Goal: Task Accomplishment & Management: Complete application form

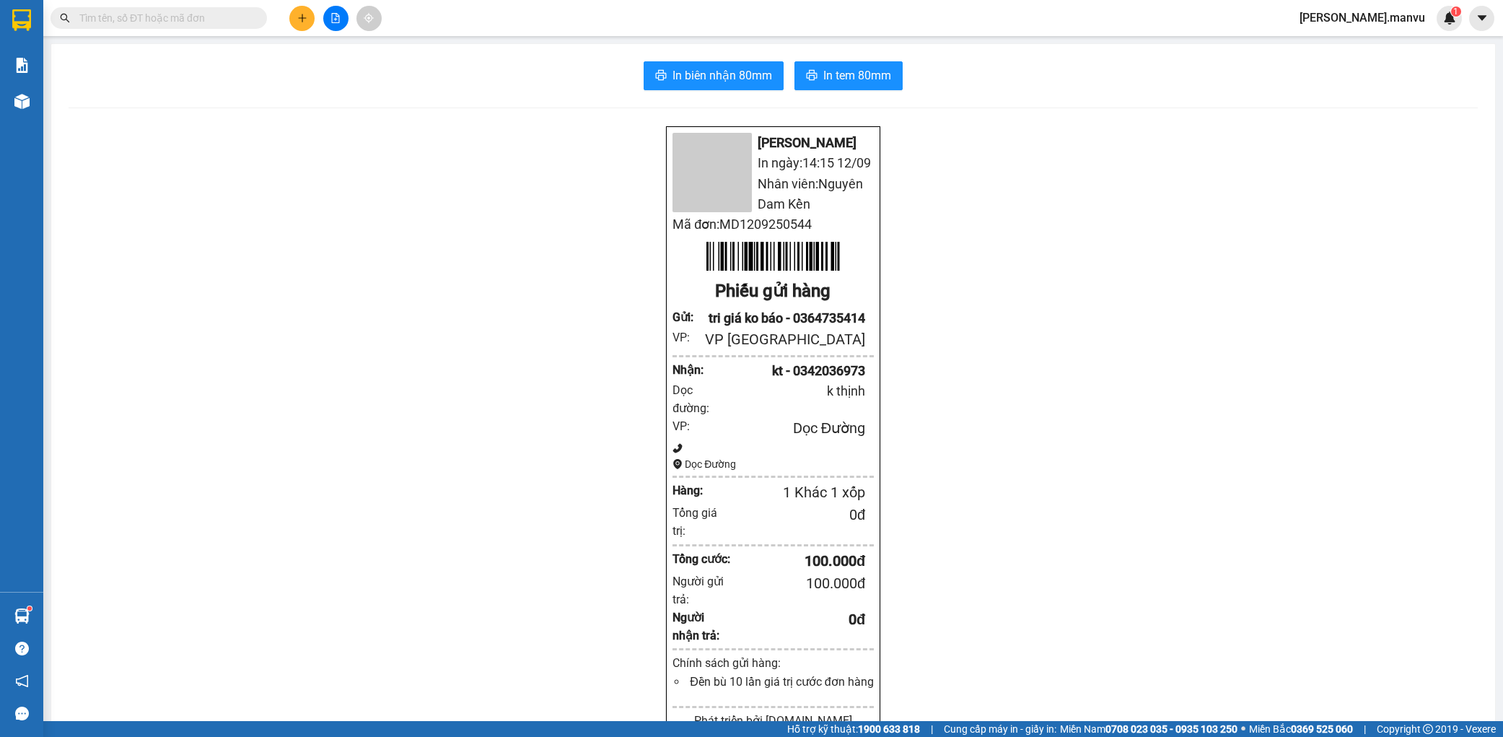
click at [313, 24] on button at bounding box center [301, 18] width 25 height 25
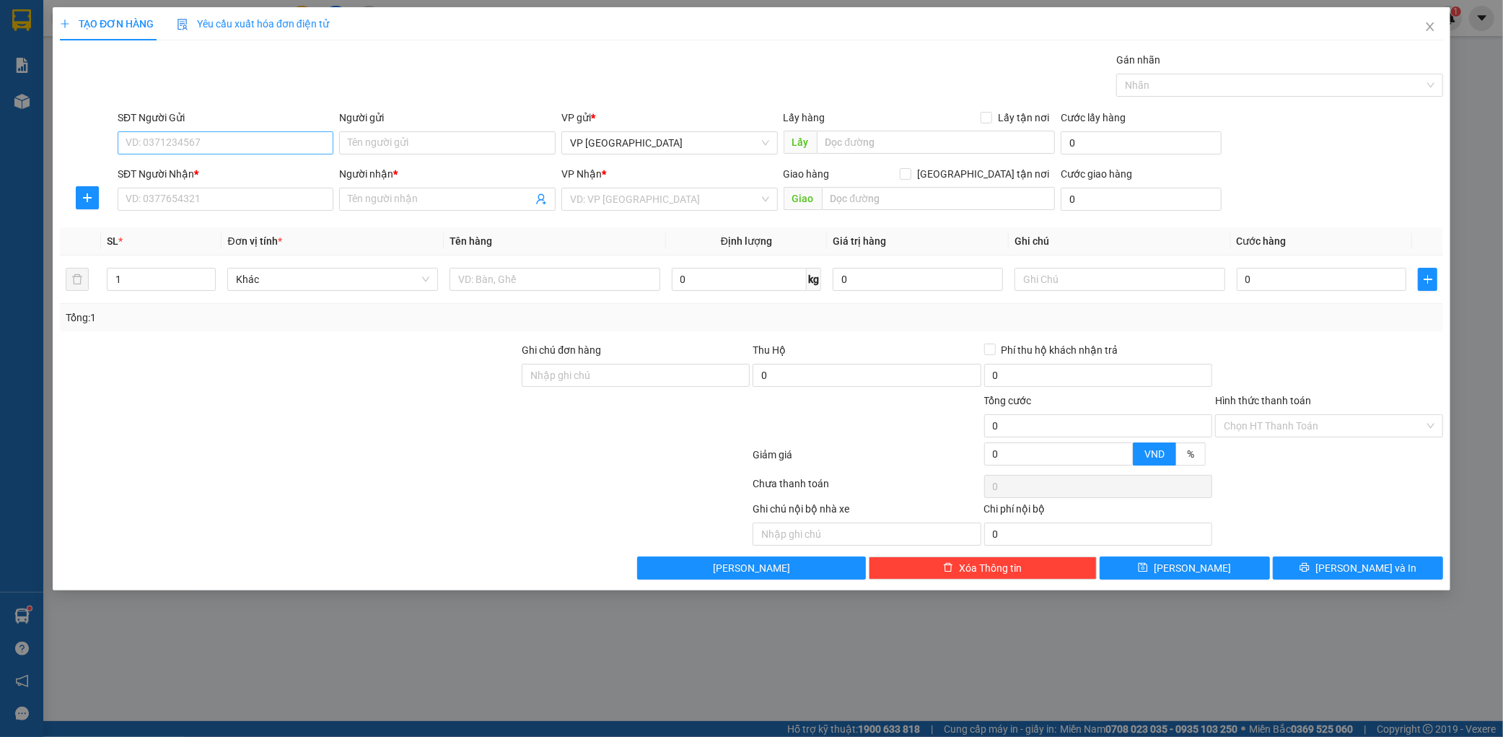
type input "0"
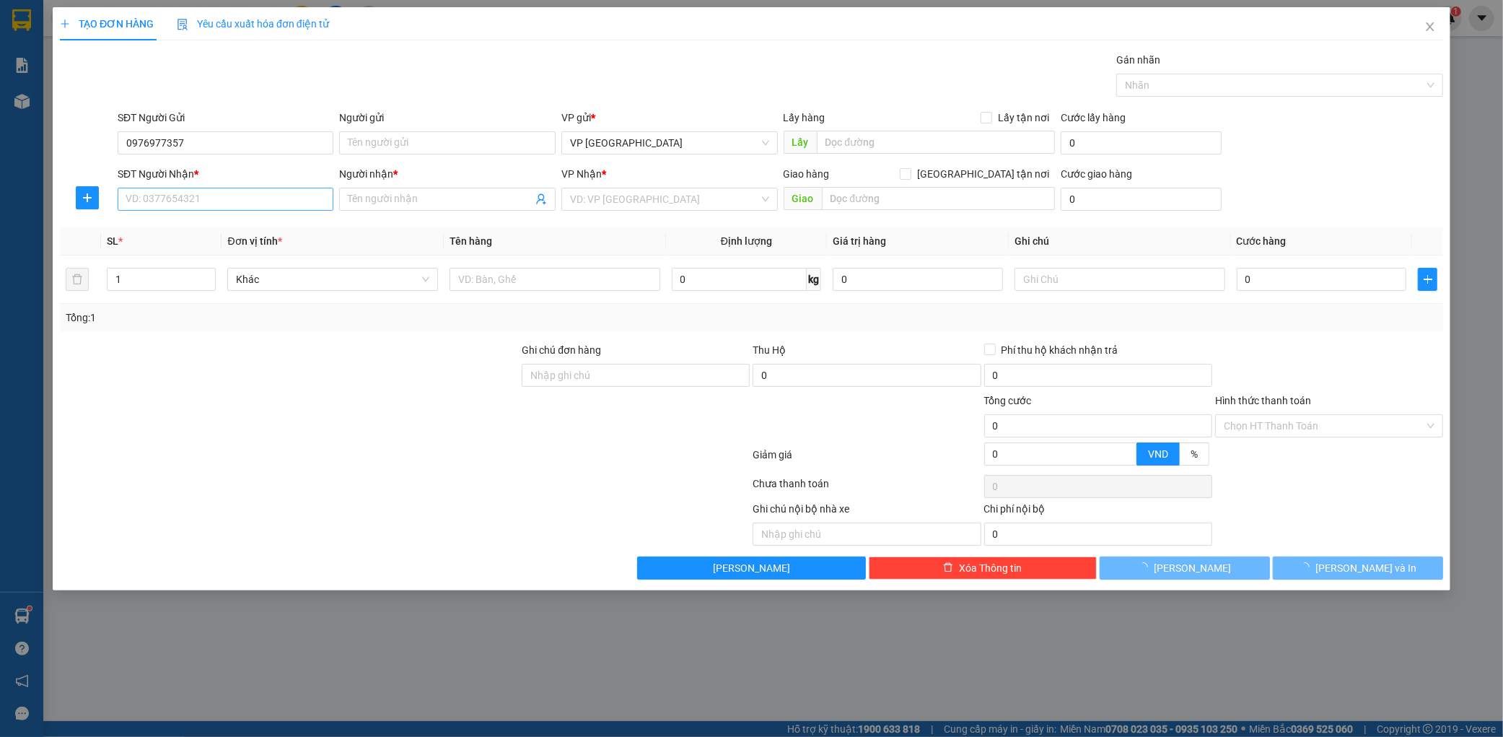
type input "0976977357"
click at [167, 207] on input "SĐT Người Nhận *" at bounding box center [226, 199] width 217 height 23
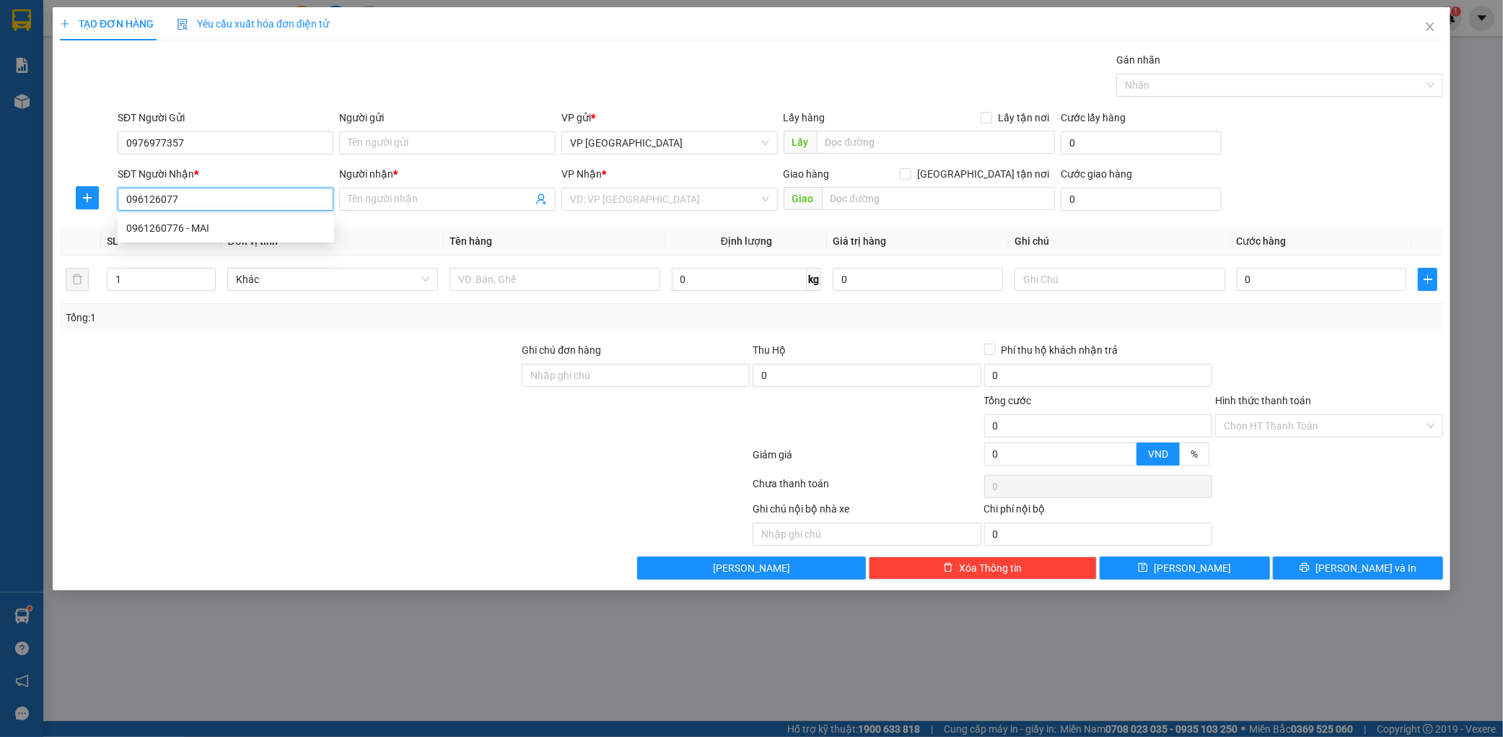
type input "0961260776"
click at [191, 226] on div "0961260776 - MAI" at bounding box center [225, 228] width 199 height 16
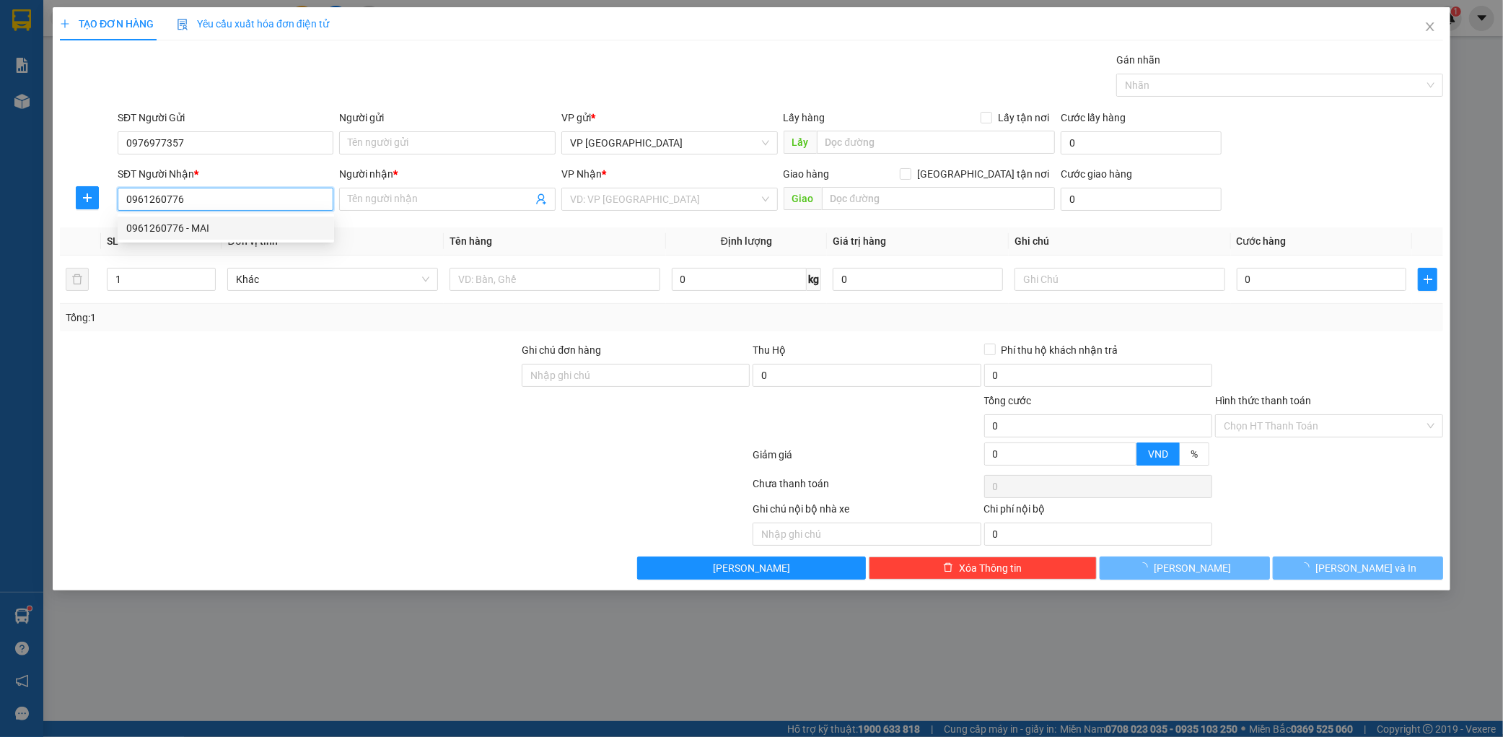
type input "MAI"
type input "kỳ phuong"
type input "0961260776"
drag, startPoint x: 515, startPoint y: 263, endPoint x: 510, endPoint y: 271, distance: 9.0
click at [513, 268] on td at bounding box center [555, 279] width 222 height 48
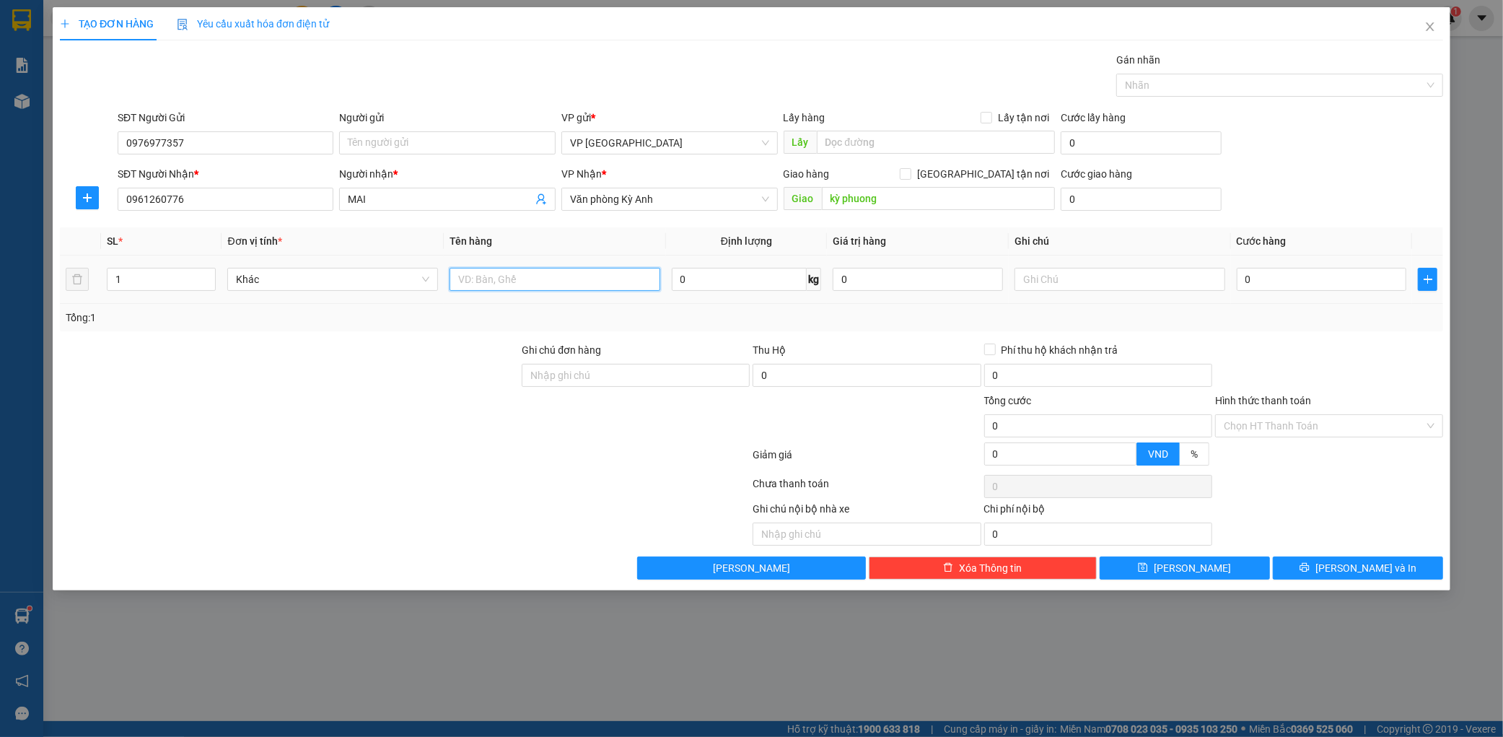
click at [510, 278] on input "text" at bounding box center [555, 279] width 211 height 23
click at [631, 195] on span "Văn phòng Kỳ Anh" at bounding box center [669, 199] width 199 height 22
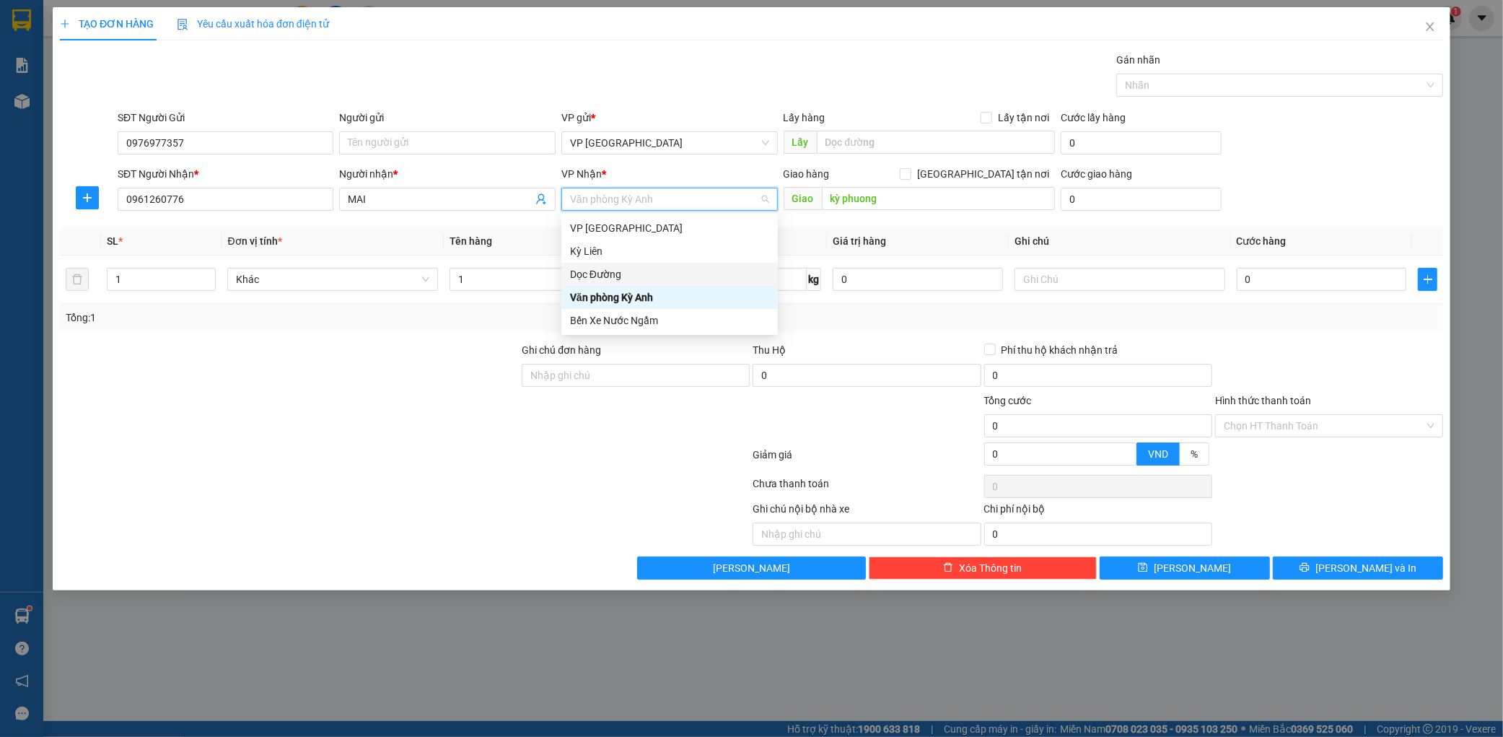
click at [613, 272] on div "Dọc Đường" at bounding box center [669, 274] width 199 height 16
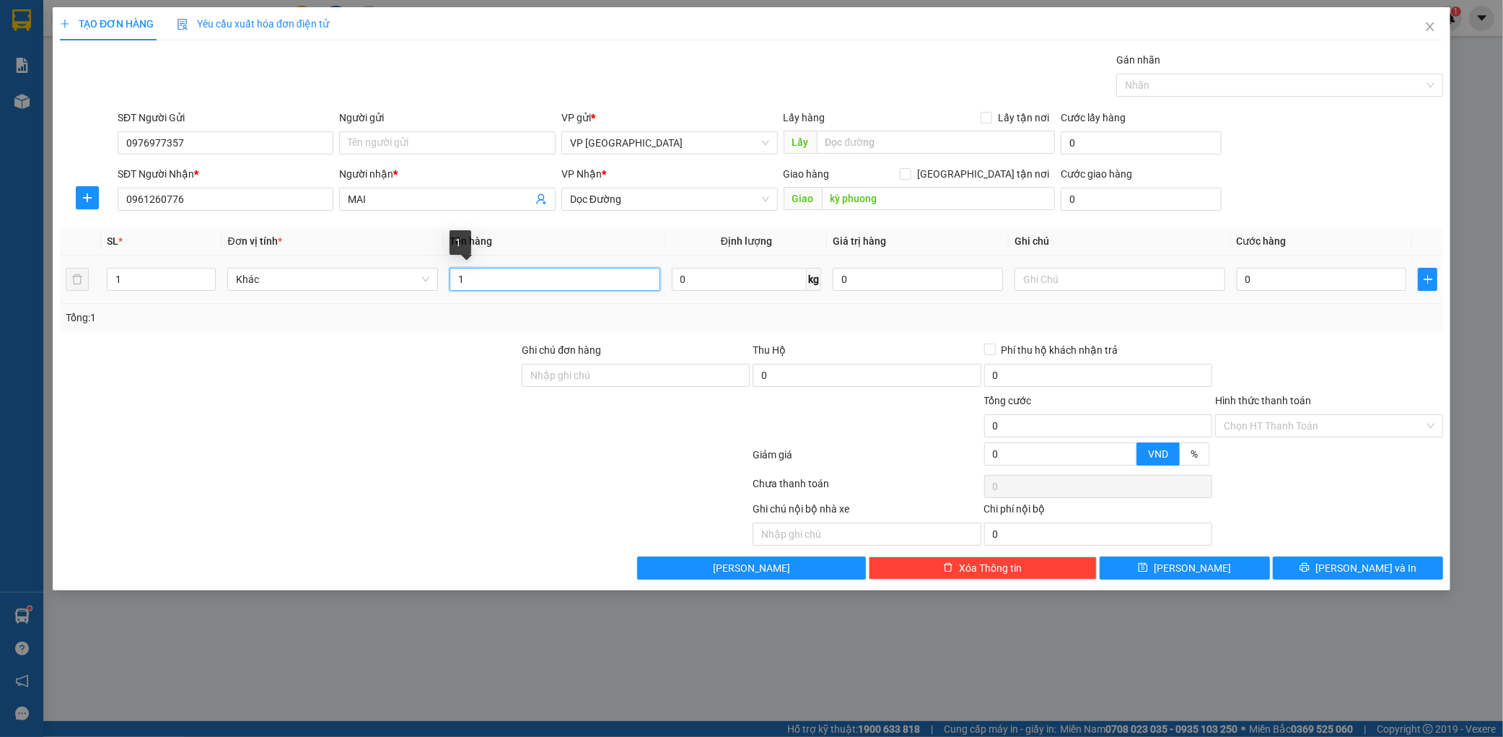
click at [522, 284] on input "1" at bounding box center [555, 279] width 211 height 23
type input "1"
click at [1275, 284] on input "0" at bounding box center [1322, 279] width 170 height 23
click at [602, 280] on input "1 bọc +1 thùng" at bounding box center [555, 279] width 211 height 23
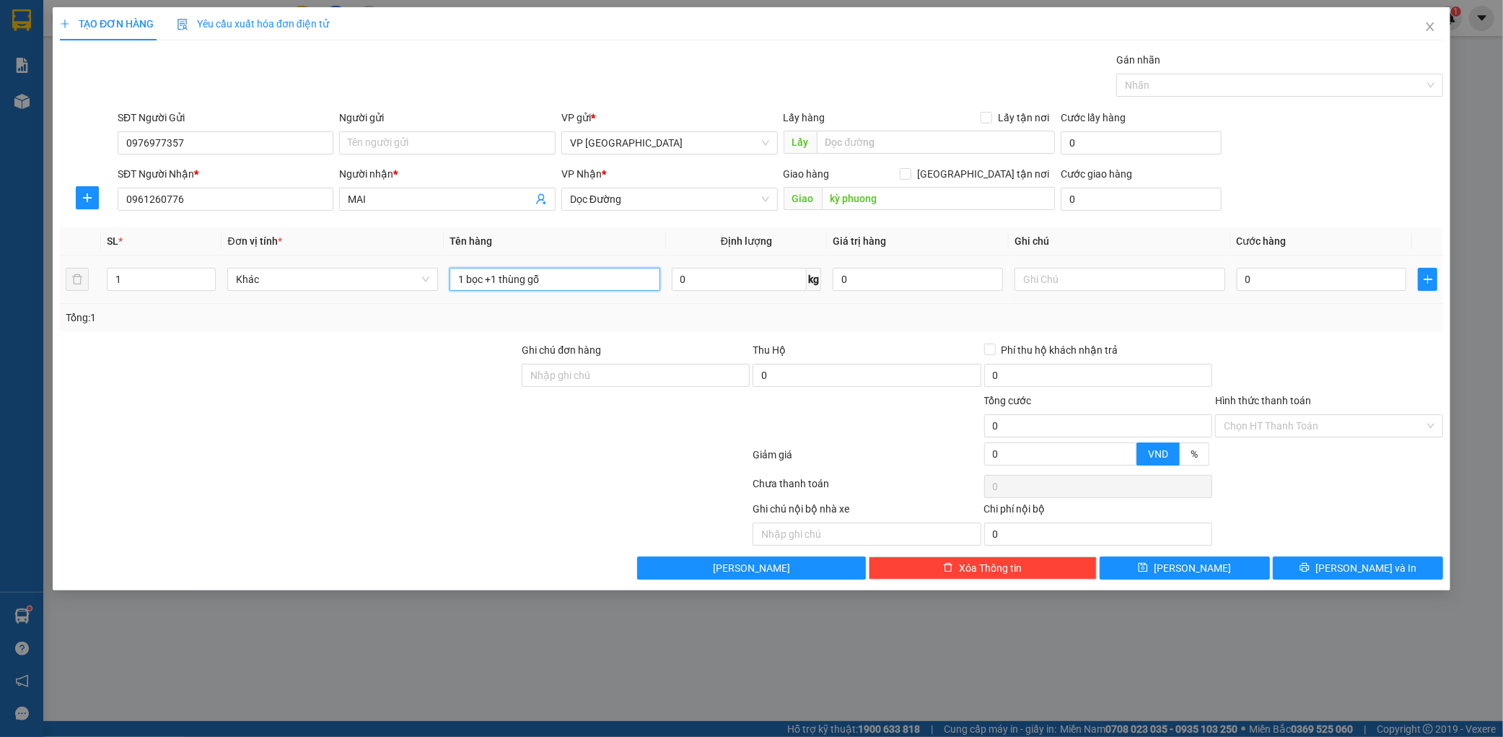
type input "1 bọc +1 thùng gỗ"
click at [1307, 256] on td "0" at bounding box center [1322, 279] width 182 height 48
click at [1266, 281] on input "0" at bounding box center [1322, 279] width 170 height 23
type input "001"
type input "1"
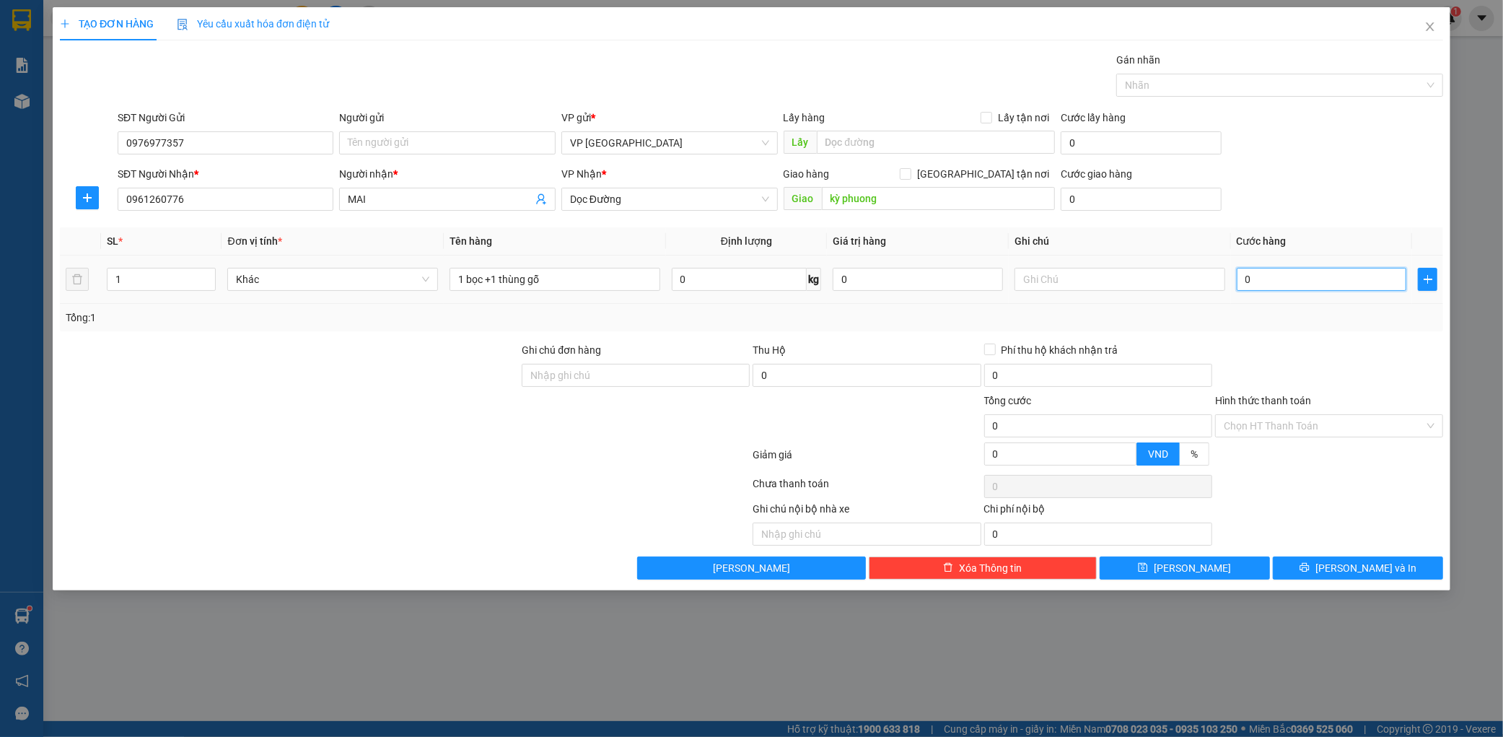
type input "1"
type input "0.015"
type input "15"
type input "00.150"
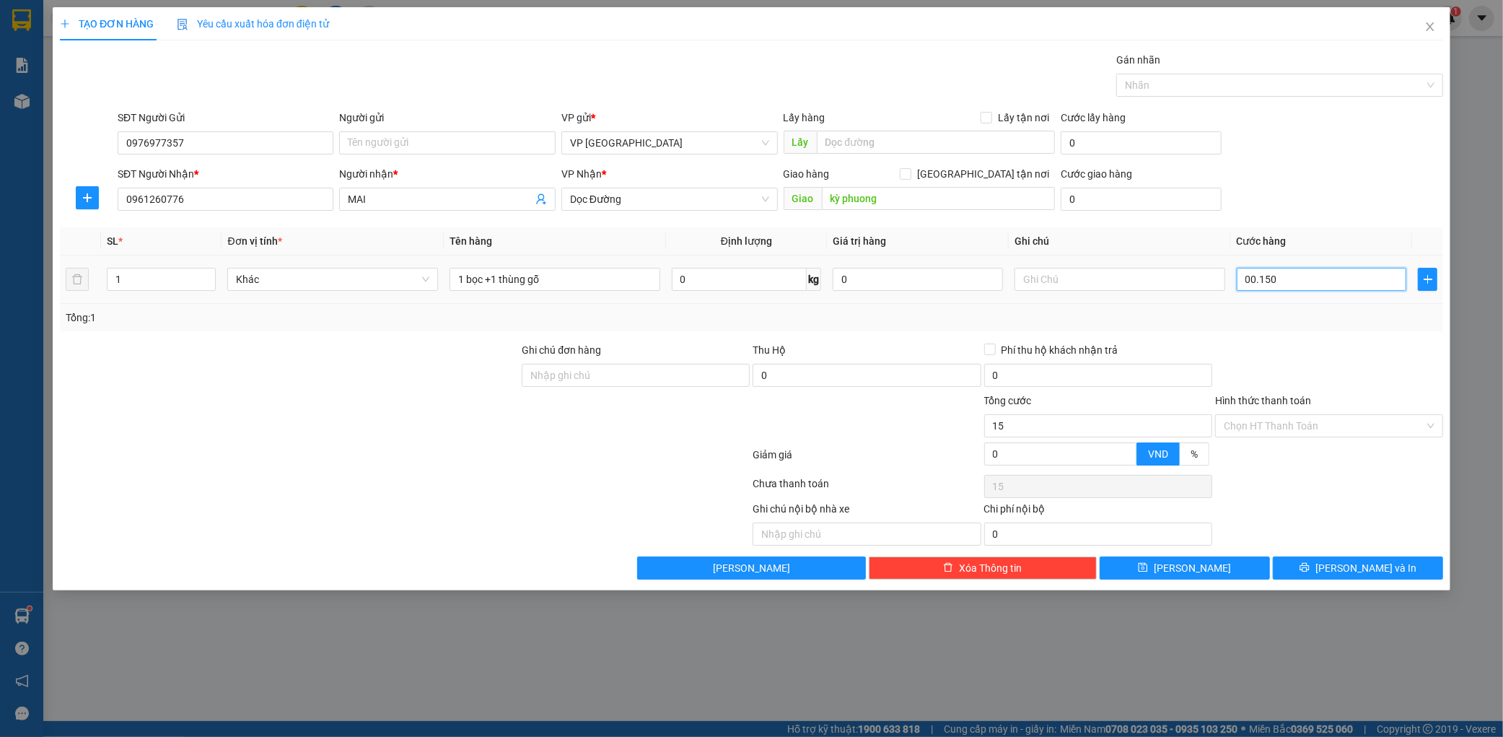
type input "150"
type input "0.001.500"
type input "1.500"
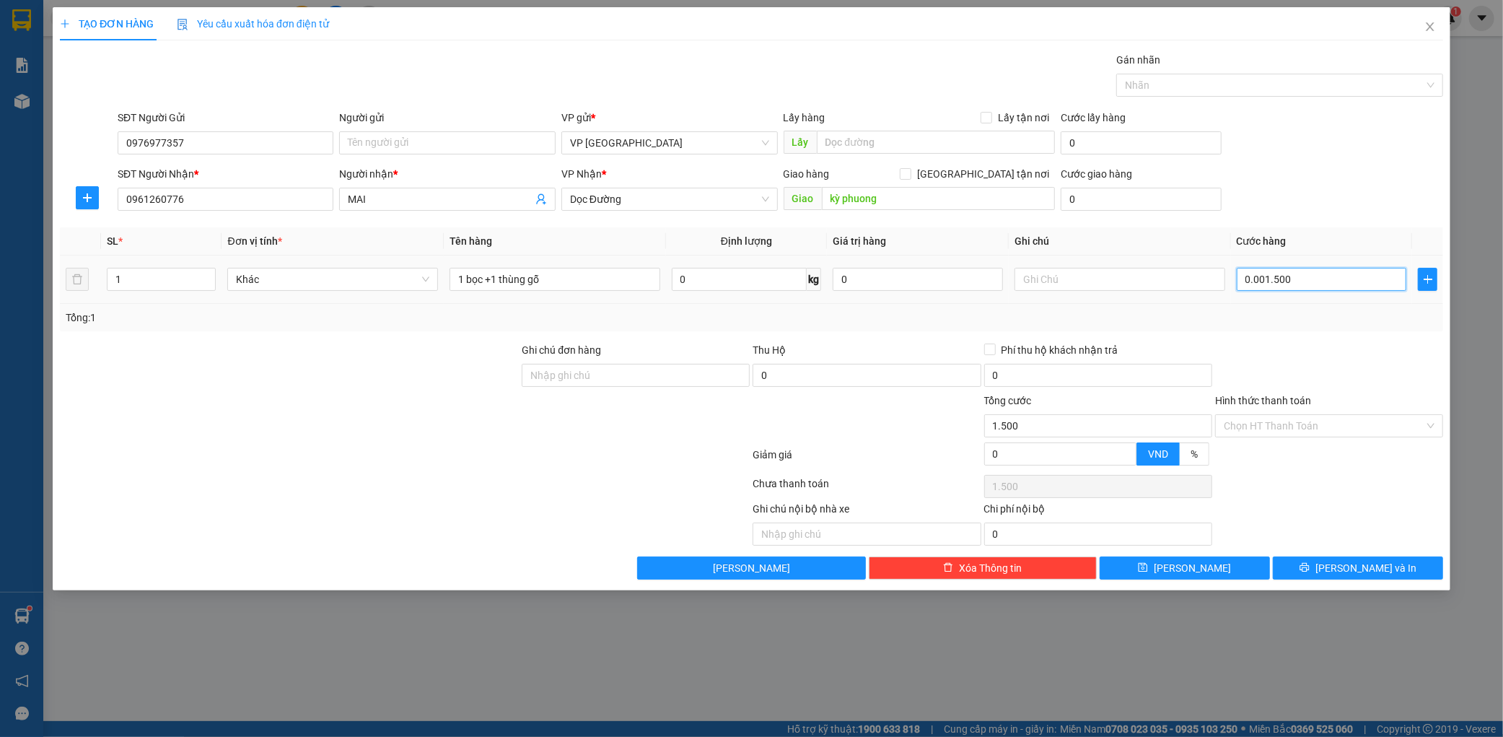
type input "000.015.000"
type input "15.000"
type input "00.000.150.000"
type input "150.000"
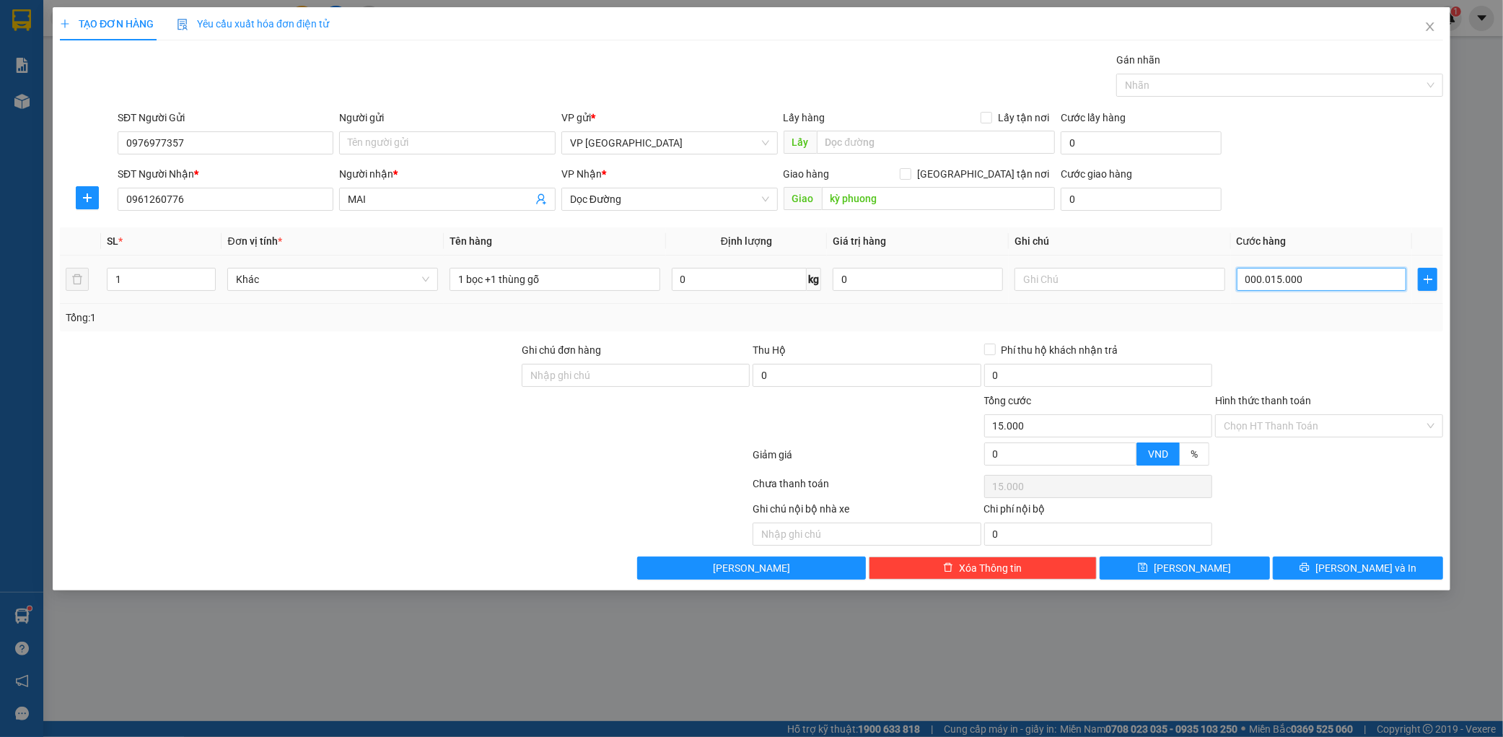
type input "150.000"
click at [1369, 196] on div "SĐT Người Nhận * 0961260776 Người nhận * MAI VP Nhận * Dọc Đường Giao hàng [GEO…" at bounding box center [781, 191] width 1332 height 51
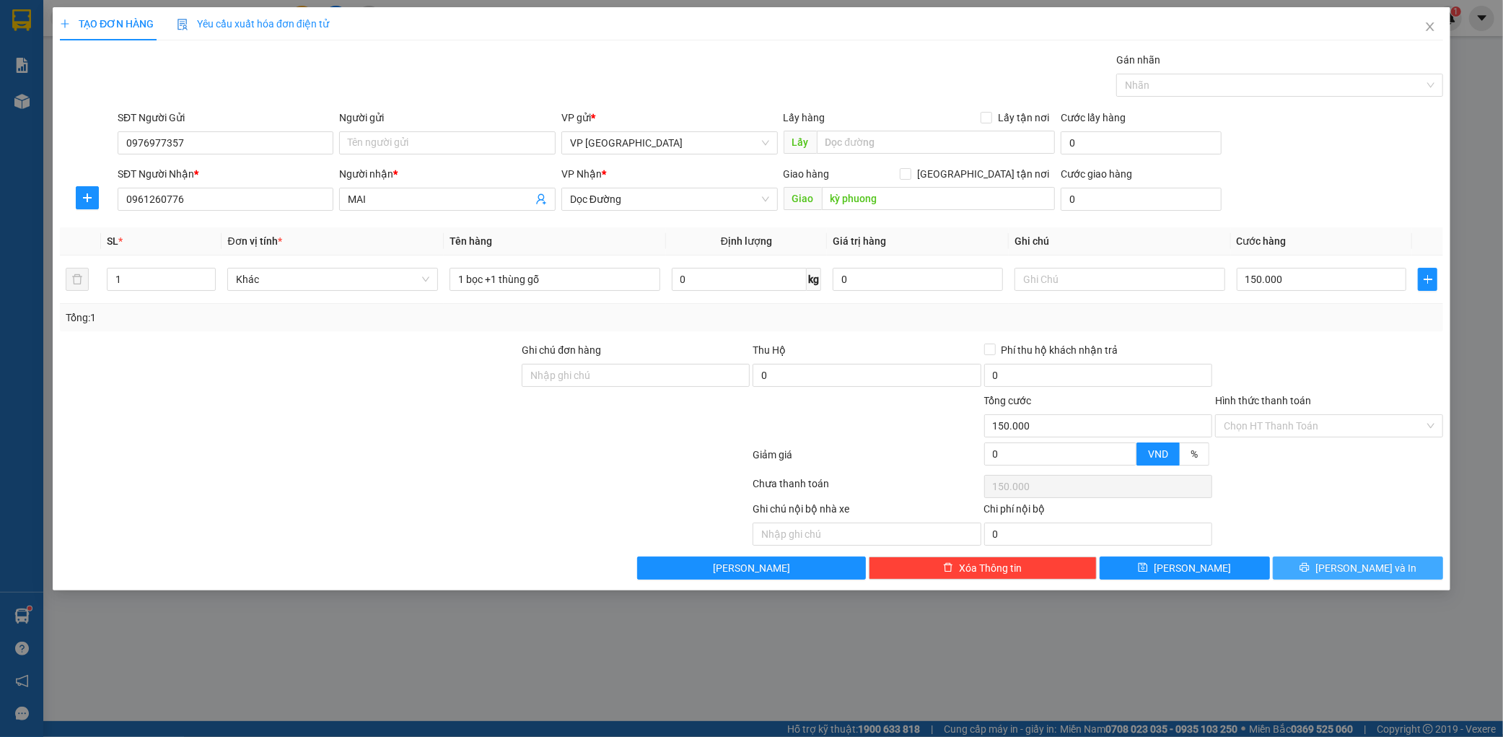
click at [1371, 561] on span "[PERSON_NAME] và In" at bounding box center [1366, 568] width 101 height 16
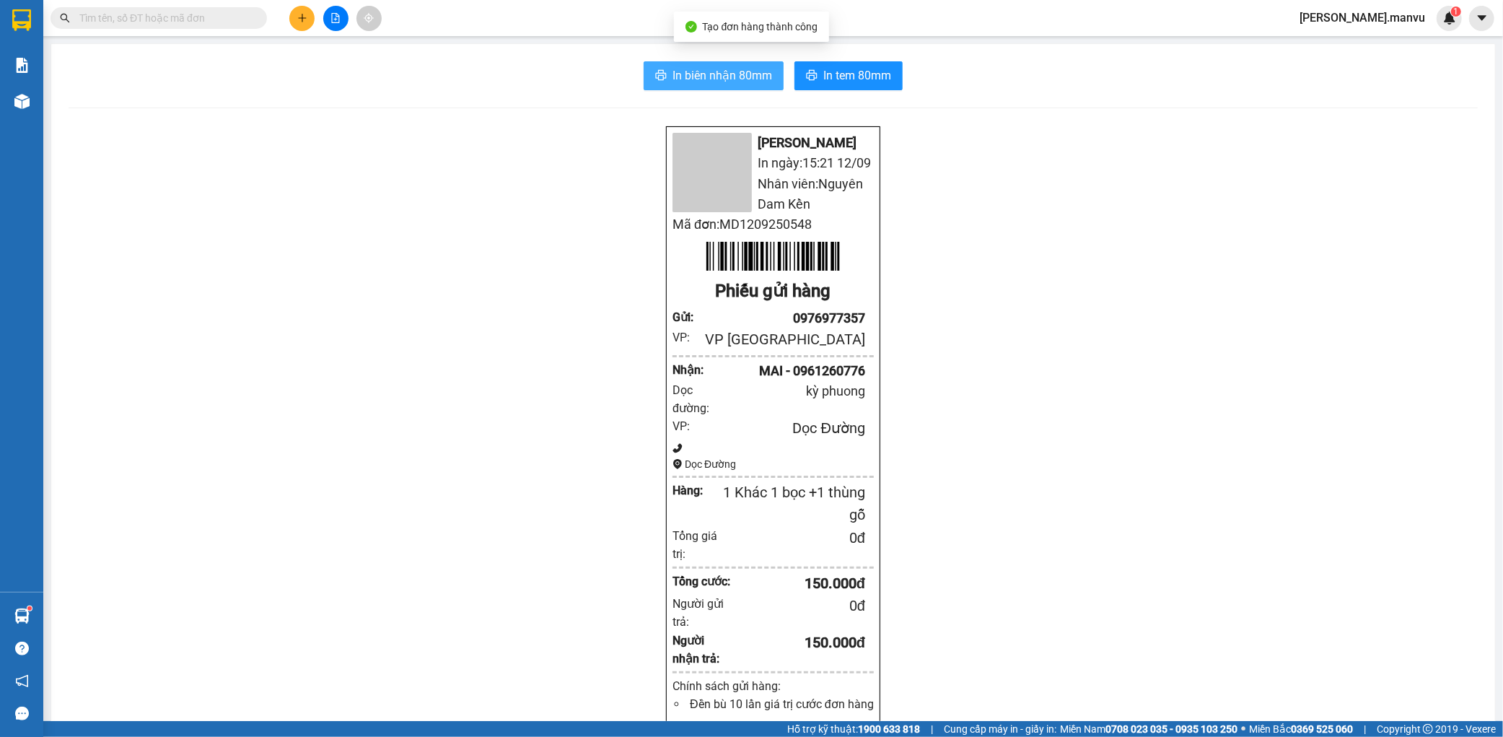
click at [724, 61] on button "In biên nhận 80mm" at bounding box center [714, 75] width 140 height 29
click at [850, 91] on div "In biên nhận 80mm In tem 80mm Mận Vũ In ngày: 15:21 [DATE] Nhân viên: Nguyên Da…" at bounding box center [773, 592] width 1444 height 1096
click at [854, 88] on button "In tem 80mm" at bounding box center [849, 75] width 108 height 29
click at [210, 12] on input "text" at bounding box center [164, 18] width 170 height 16
